Goal: Download file/media

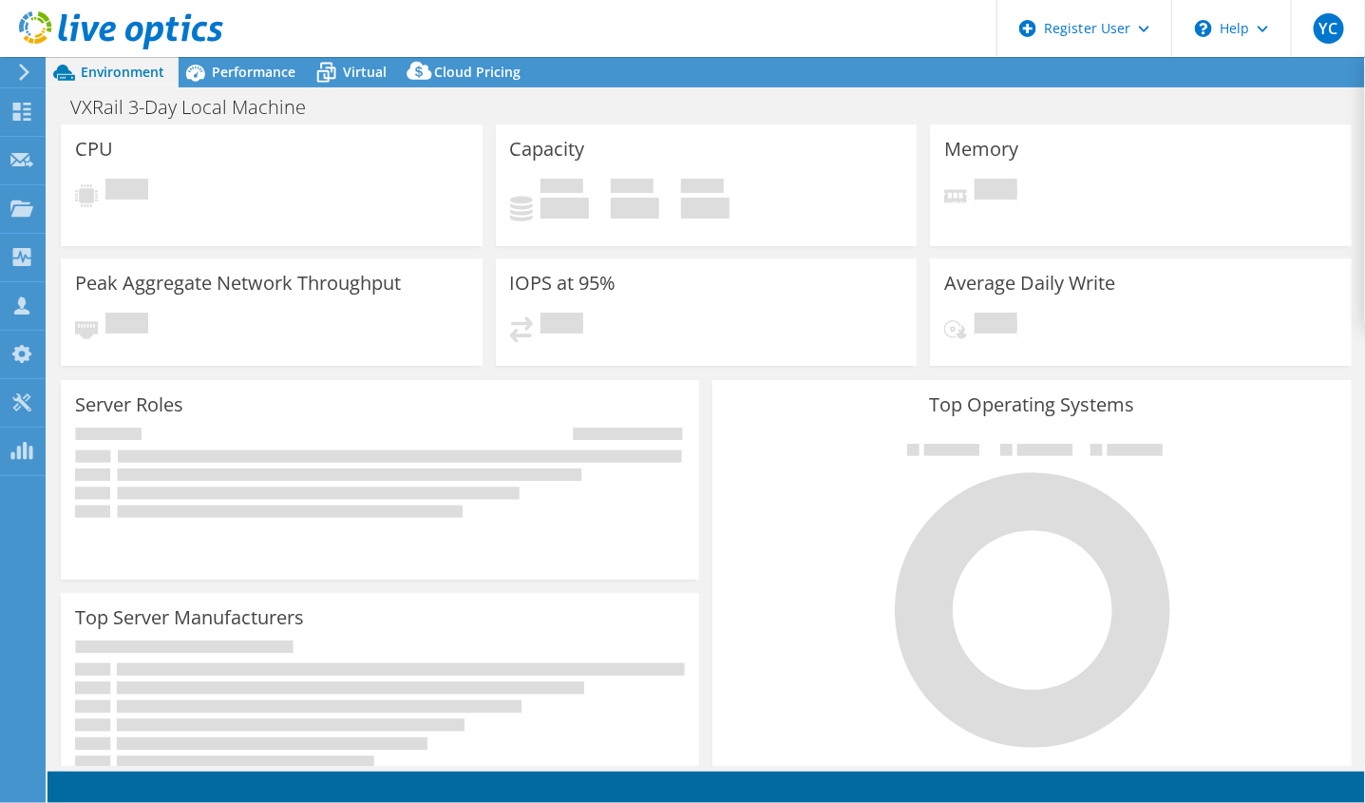
select select "USD"
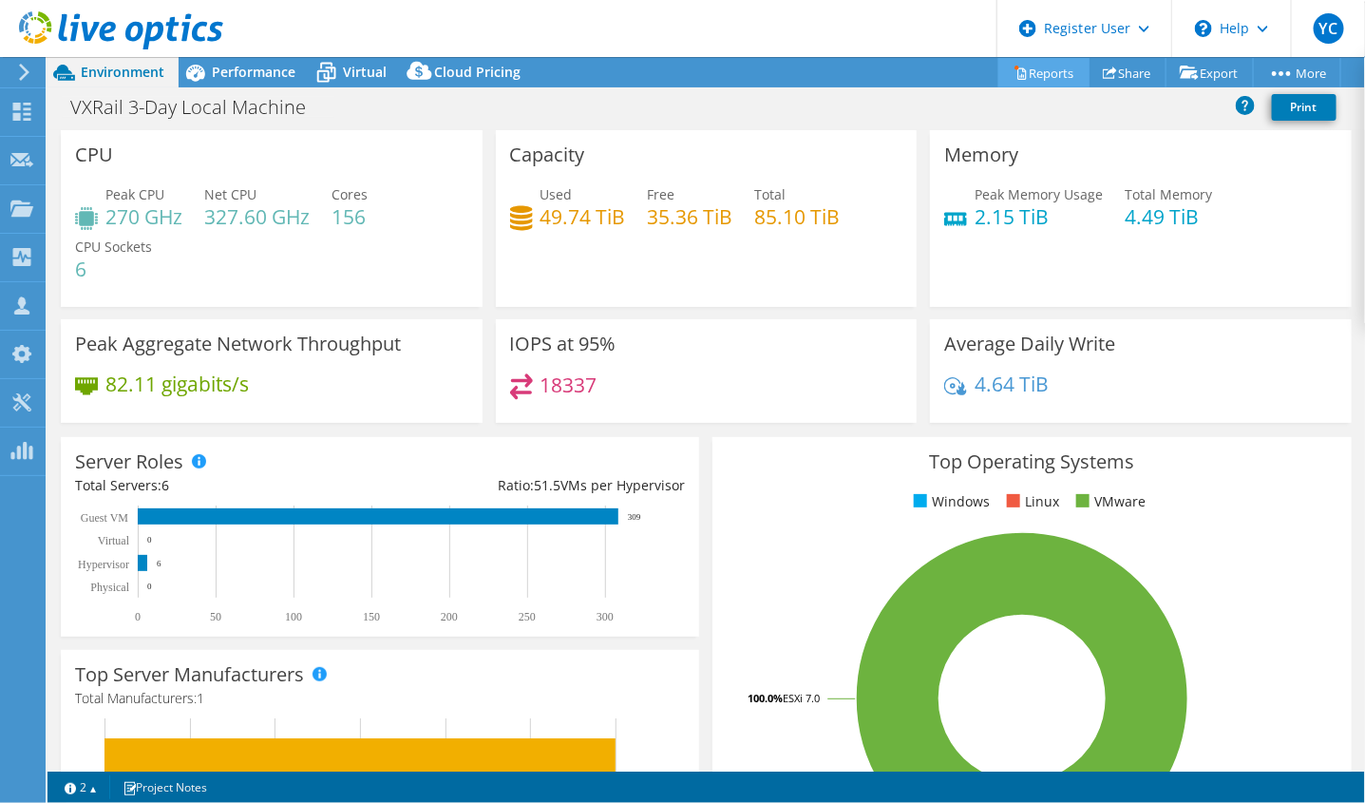
click at [1035, 67] on link "Reports" at bounding box center [1043, 72] width 91 height 29
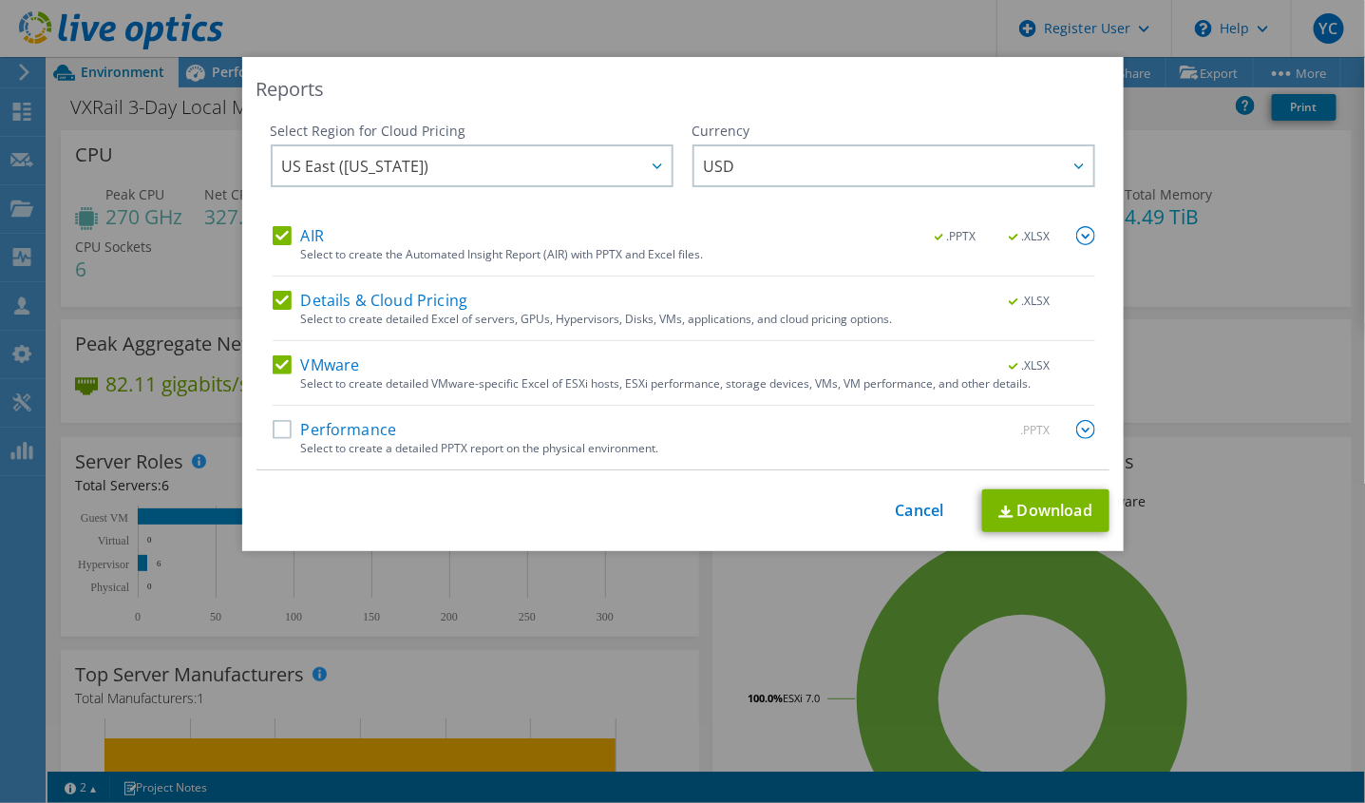
click at [273, 442] on div "Performance .PPTX Select to create a detailed PPTX report on the physical envir…" at bounding box center [684, 444] width 823 height 49
click at [275, 427] on label "Performance" at bounding box center [335, 429] width 124 height 19
click at [0, 0] on input "Performance" at bounding box center [0, 0] width 0 height 0
click at [1020, 514] on link "Download" at bounding box center [1045, 510] width 127 height 43
click at [908, 502] on link "Cancel" at bounding box center [920, 511] width 48 height 18
